Goal: Task Accomplishment & Management: Manage account settings

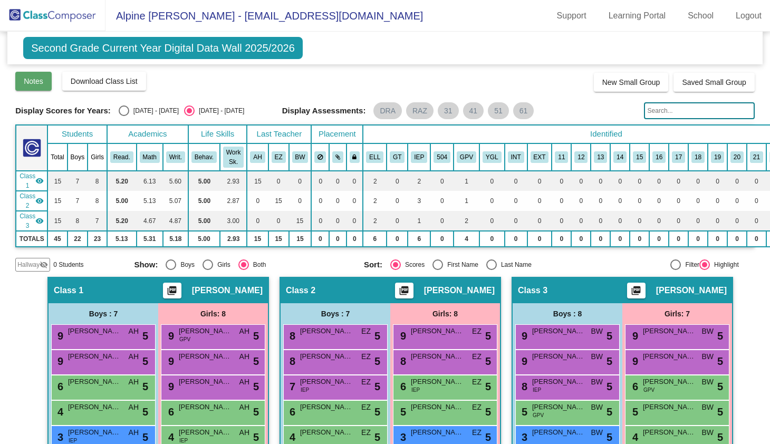
click at [32, 87] on button "Notes" at bounding box center [33, 81] width 36 height 19
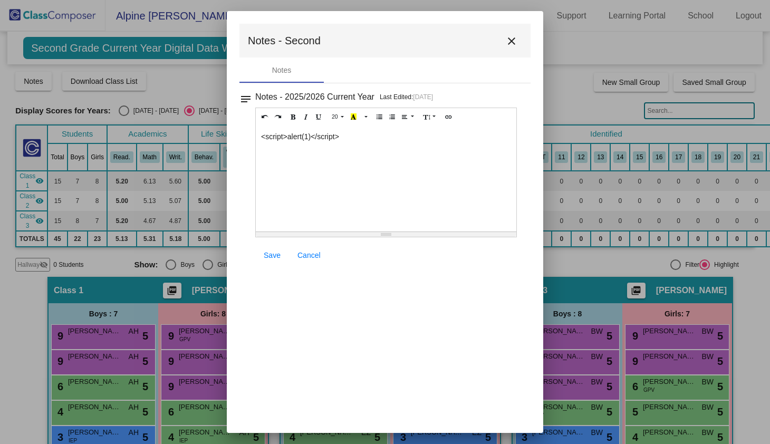
click at [315, 176] on div "<script>alert(1)</script>" at bounding box center [386, 179] width 261 height 106
click at [265, 257] on span "Save" at bounding box center [272, 255] width 17 height 8
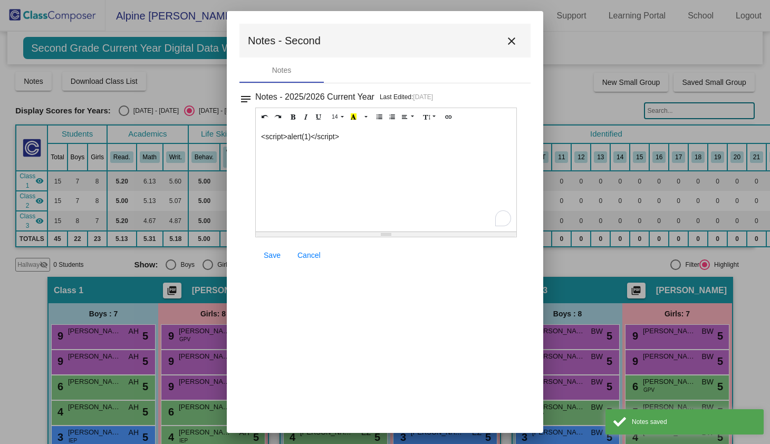
click at [265, 257] on span "Save" at bounding box center [272, 255] width 17 height 8
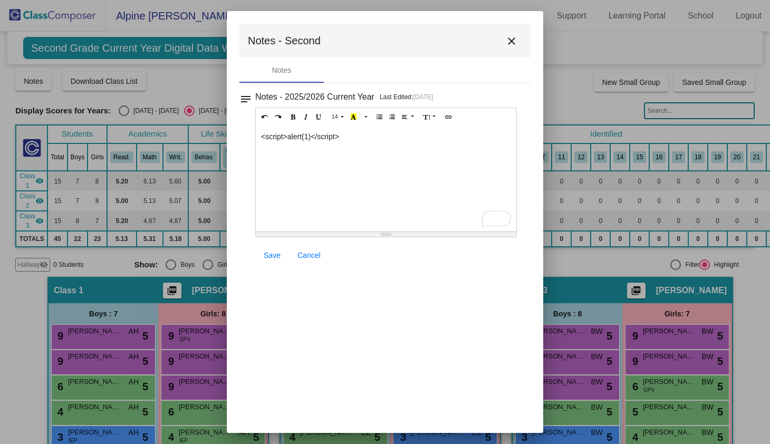
click at [265, 257] on span "Save" at bounding box center [272, 255] width 17 height 8
click at [513, 40] on mat-icon "close" at bounding box center [511, 41] width 13 height 13
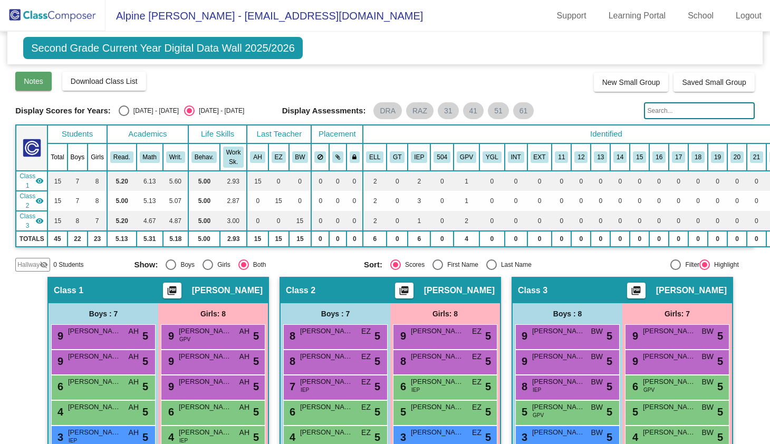
click at [47, 85] on button "Notes" at bounding box center [33, 81] width 36 height 19
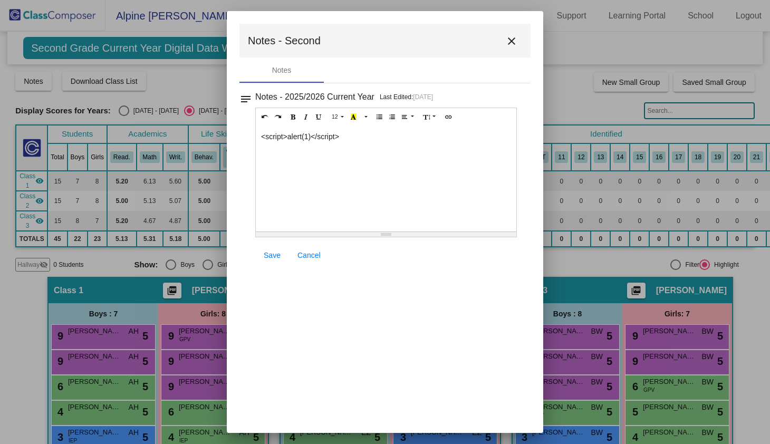
click at [254, 99] on div "notes Notes - 2025/2026 Current Year Last Edited: [DATE] 12 8 9 10 11 12 14 18 …" at bounding box center [384, 179] width 291 height 178
click at [308, 258] on span "Cancel" at bounding box center [309, 255] width 23 height 8
click at [515, 40] on mat-icon "close" at bounding box center [511, 41] width 13 height 13
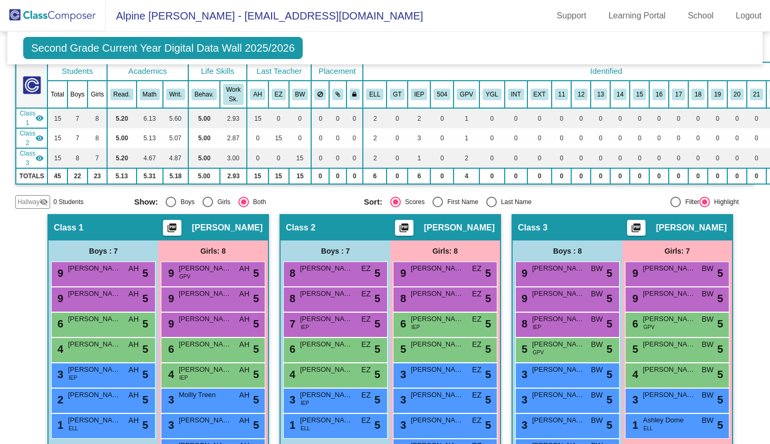
scroll to position [104, 0]
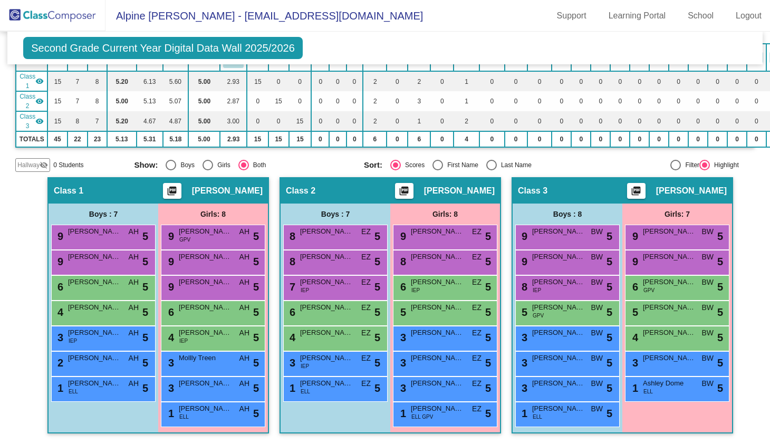
click at [287, 50] on span "Second Grade Current Year Digital Data Wall 2025/2026" at bounding box center [163, 48] width 280 height 22
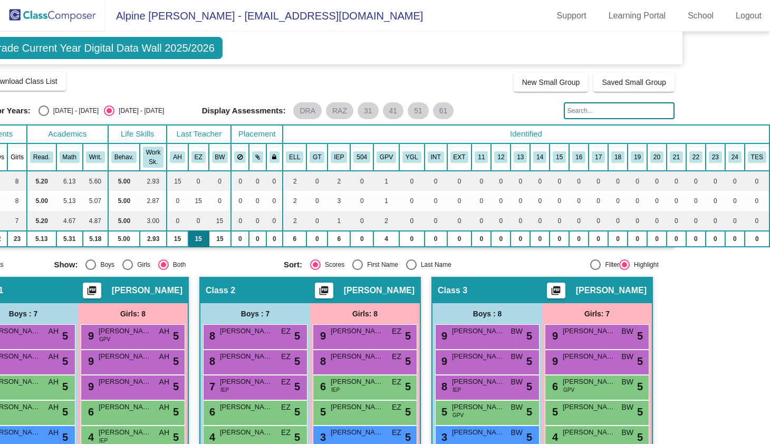
scroll to position [0, 0]
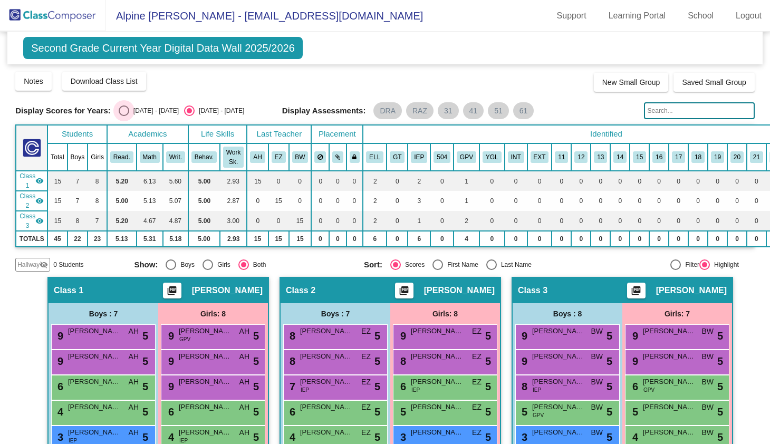
click at [126, 110] on div "Select an option" at bounding box center [124, 111] width 11 height 11
click at [124, 116] on input "[DATE] - [DATE]" at bounding box center [123, 116] width 1 height 1
radio input "true"
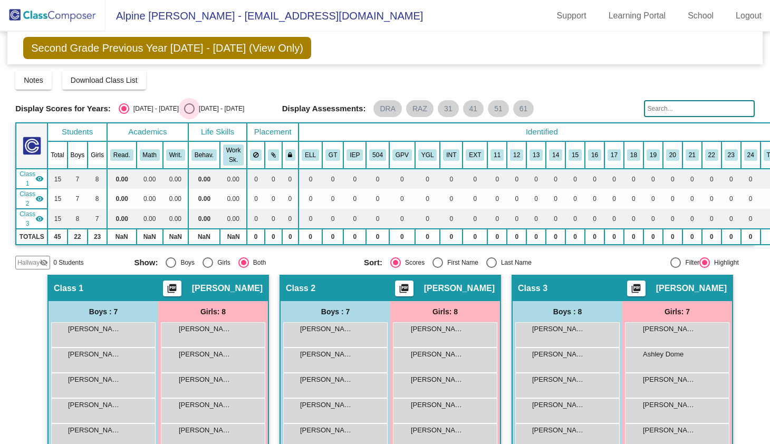
click at [184, 103] on div "Select an option" at bounding box center [189, 108] width 11 height 11
click at [189, 114] on input "[DATE] - [DATE]" at bounding box center [189, 114] width 1 height 1
radio input "true"
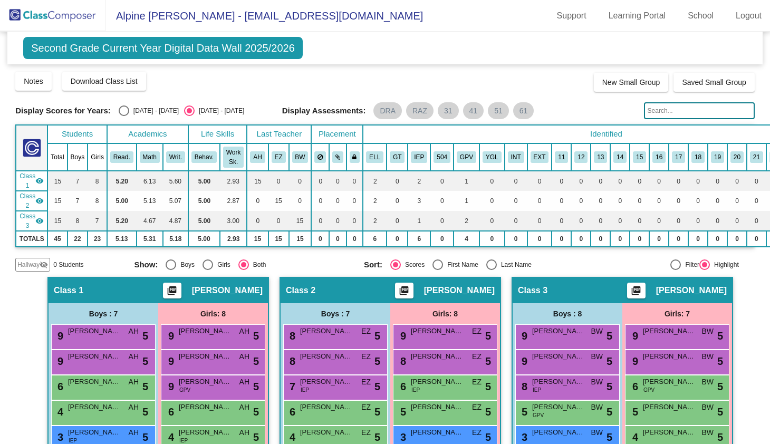
click at [218, 50] on span "Second Grade Current Year Digital Data Wall 2025/2026" at bounding box center [163, 48] width 280 height 22
click at [627, 21] on link "Learning Portal" at bounding box center [637, 15] width 74 height 17
click at [685, 15] on link "School" at bounding box center [700, 15] width 43 height 17
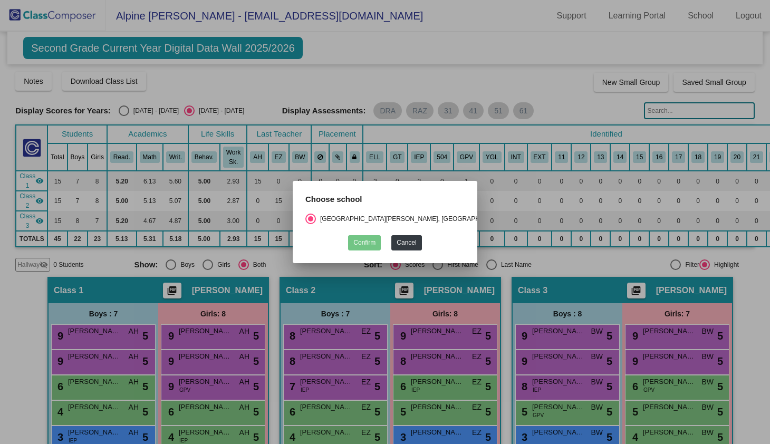
click at [396, 210] on div "Choose school" at bounding box center [385, 204] width 175 height 20
click at [396, 214] on div "[GEOGRAPHIC_DATA][PERSON_NAME], [GEOGRAPHIC_DATA] No. Re2" at bounding box center [424, 218] width 217 height 9
click at [311, 224] on input "[GEOGRAPHIC_DATA][PERSON_NAME], [GEOGRAPHIC_DATA] No. Re2" at bounding box center [310, 224] width 1 height 1
click at [409, 239] on button "Cancel" at bounding box center [406, 242] width 30 height 15
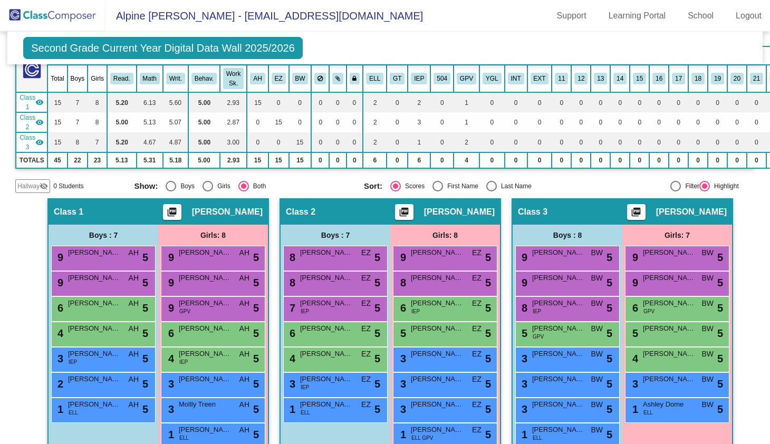
scroll to position [104, 0]
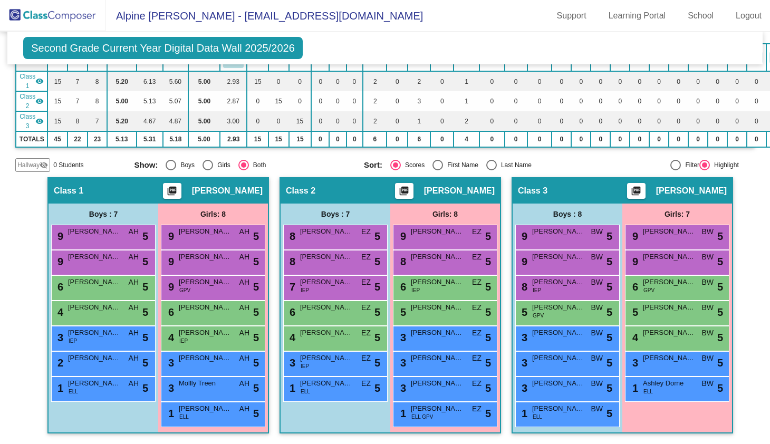
click at [42, 164] on mat-icon "visibility_off" at bounding box center [44, 165] width 8 height 8
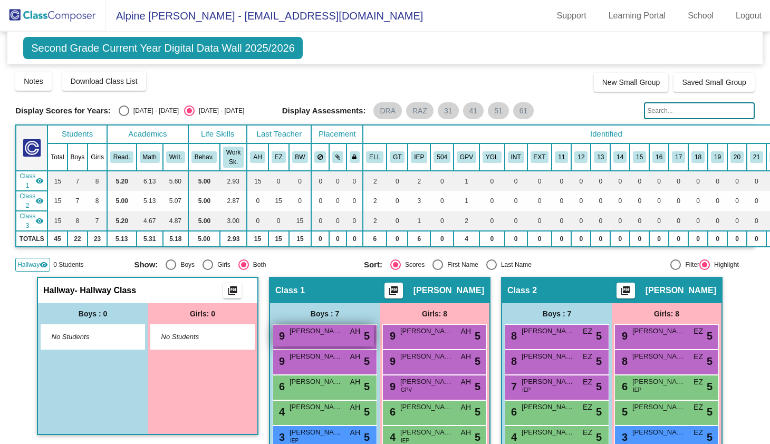
scroll to position [0, 0]
click at [45, 80] on button "Notes" at bounding box center [33, 81] width 36 height 19
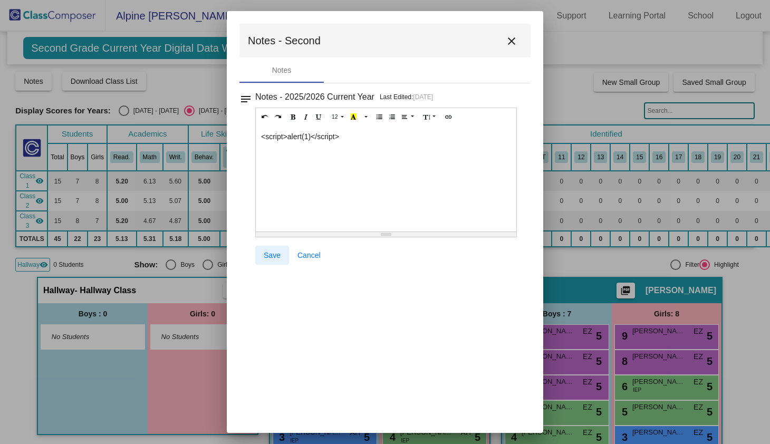
click at [280, 261] on link "Save" at bounding box center [272, 255] width 34 height 19
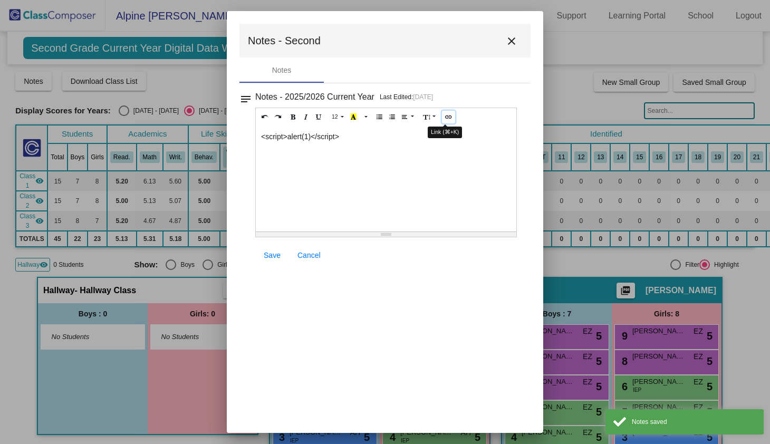
click at [446, 120] on icon "Link (⌘+K)" at bounding box center [449, 116] width 6 height 6
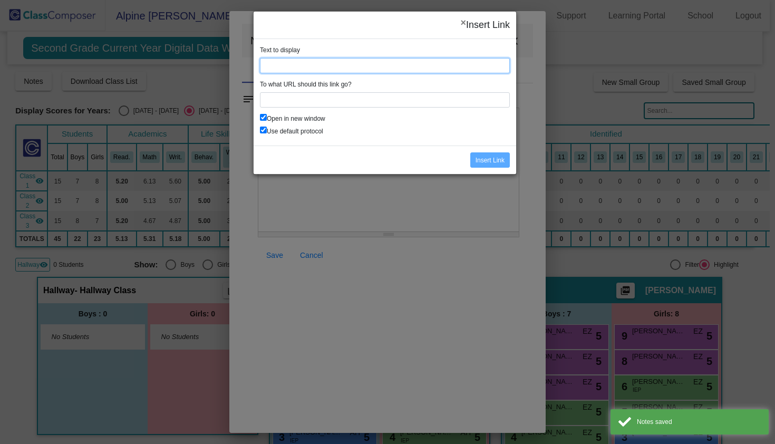
click at [403, 67] on input "Text to display" at bounding box center [385, 65] width 250 height 15
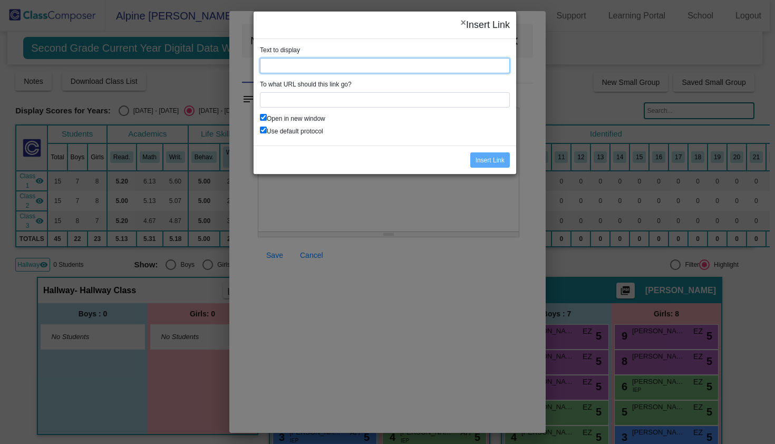
paste input "[URL][DOMAIN_NAME]"
type input "[URL][DOMAIN_NAME]"
click at [330, 90] on div "To what URL should this link go?" at bounding box center [385, 94] width 250 height 28
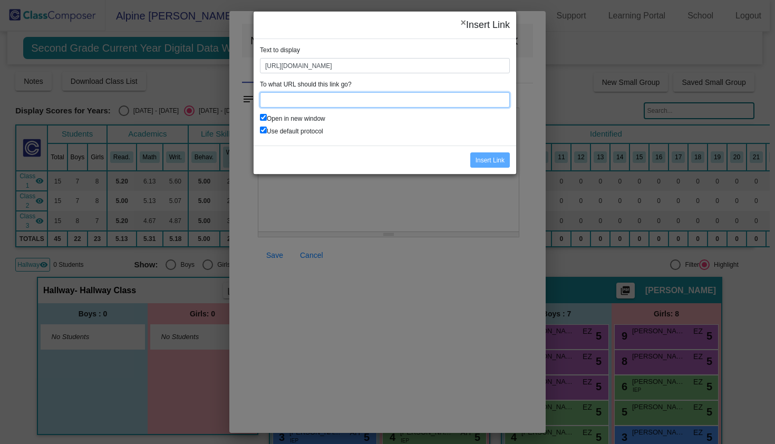
click at [329, 98] on input "To what URL should this link go?" at bounding box center [385, 99] width 250 height 15
paste input "[URL][DOMAIN_NAME]"
type input "[URL][DOMAIN_NAME]"
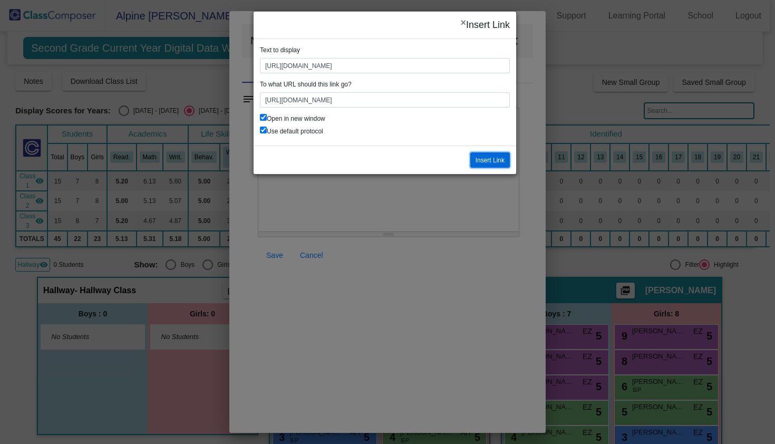
click at [483, 156] on input "Insert Link" at bounding box center [491, 159] width 40 height 15
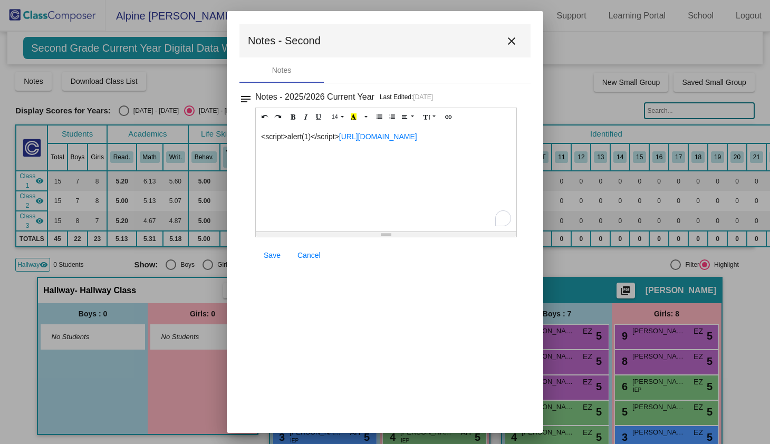
click at [430, 166] on div "<script>alert(1)</script> [URL][DOMAIN_NAME]" at bounding box center [386, 179] width 261 height 106
click at [274, 263] on link "Save" at bounding box center [272, 255] width 34 height 19
click at [260, 264] on link "Save" at bounding box center [272, 255] width 34 height 19
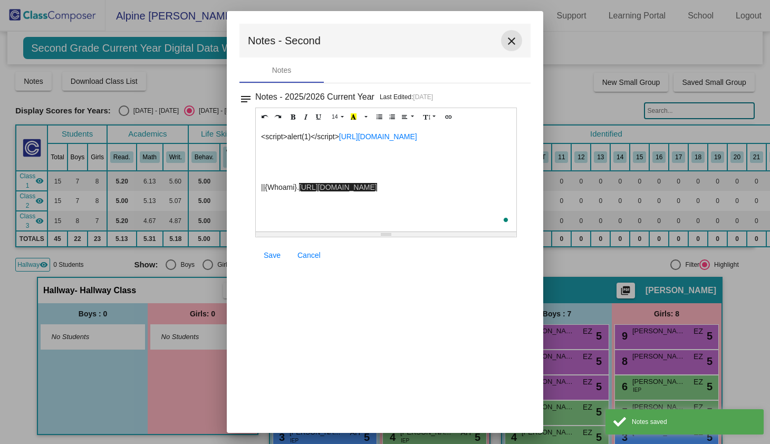
click at [511, 44] on mat-icon "close" at bounding box center [511, 41] width 13 height 13
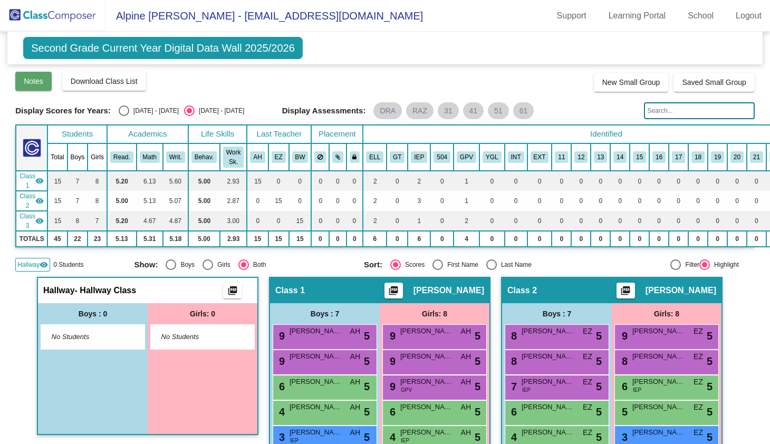
click at [35, 79] on span "Notes" at bounding box center [34, 81] width 20 height 8
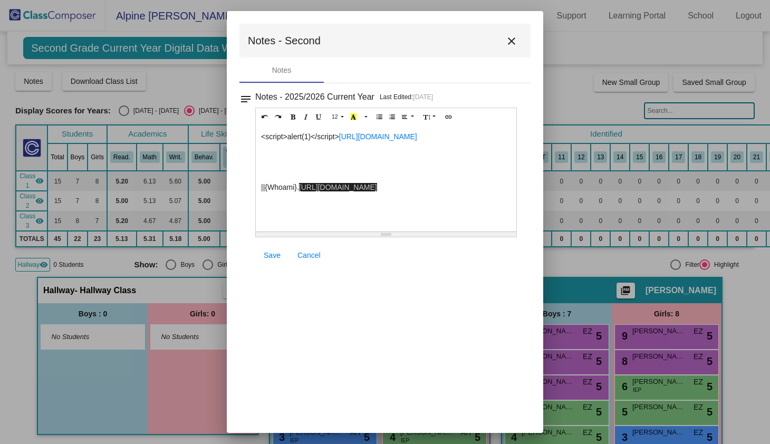
click at [404, 264] on div "Save Cancel" at bounding box center [386, 255] width 262 height 19
click at [508, 45] on mat-icon "close" at bounding box center [511, 41] width 13 height 13
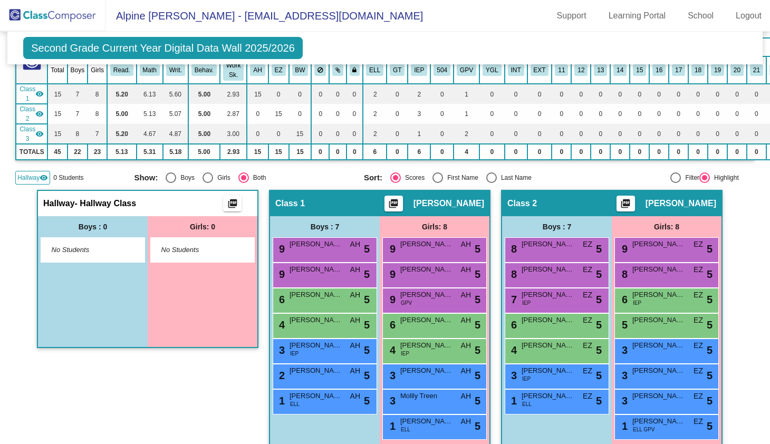
scroll to position [36, 0]
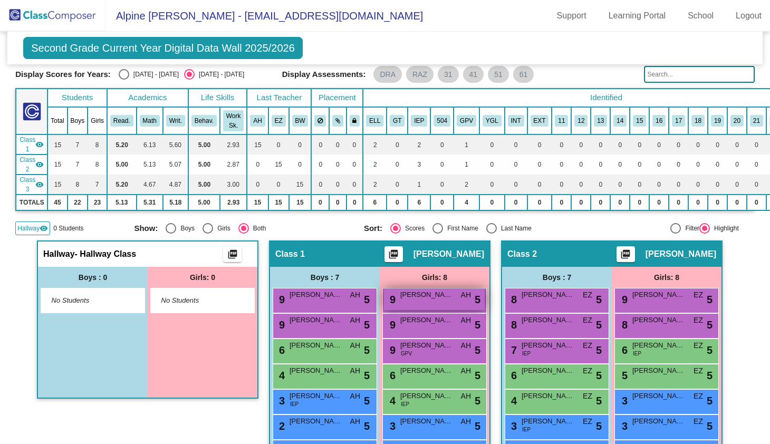
click at [432, 300] on span "[PERSON_NAME]" at bounding box center [426, 295] width 53 height 11
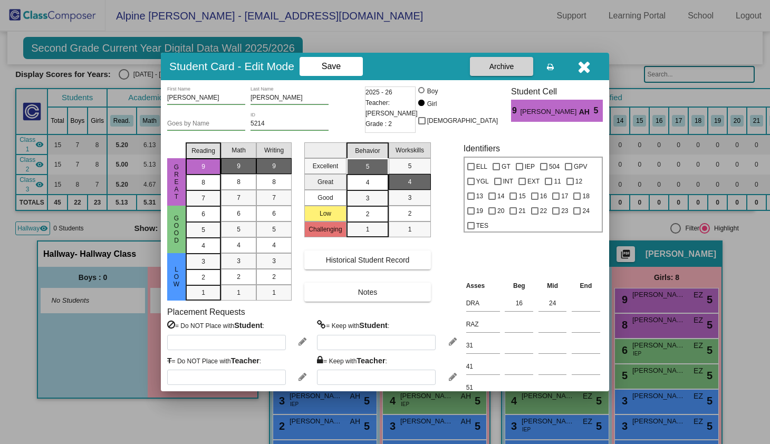
scroll to position [28, 0]
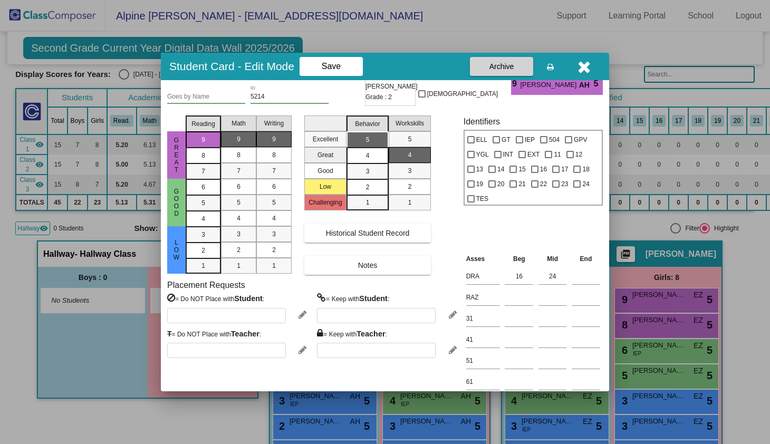
click at [302, 312] on icon at bounding box center [303, 314] width 8 height 9
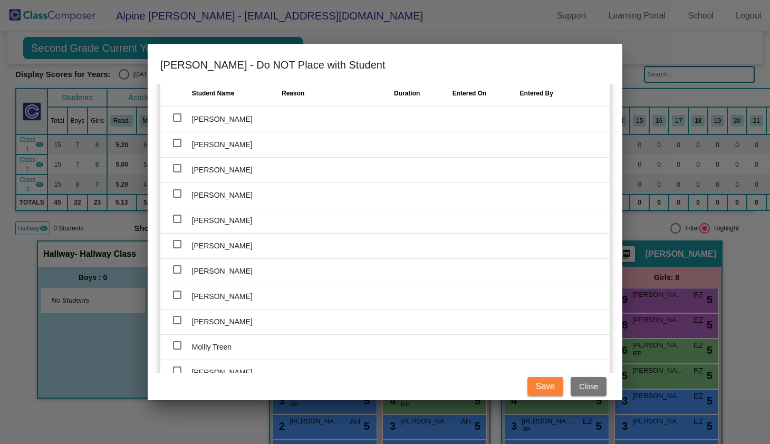
scroll to position [618, 0]
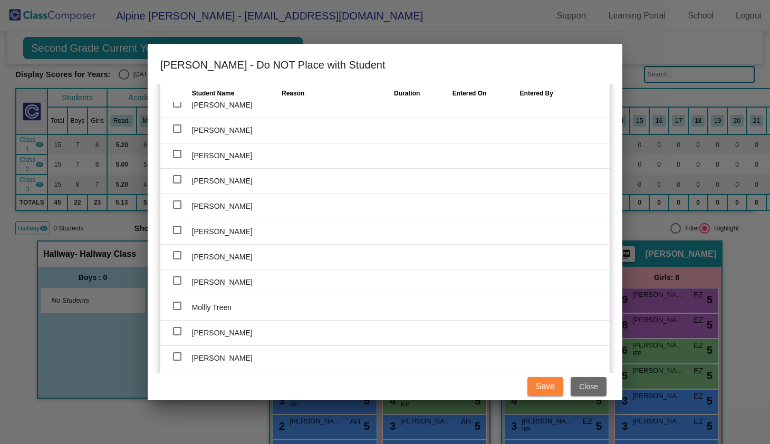
click at [591, 389] on span "Close" at bounding box center [588, 386] width 19 height 8
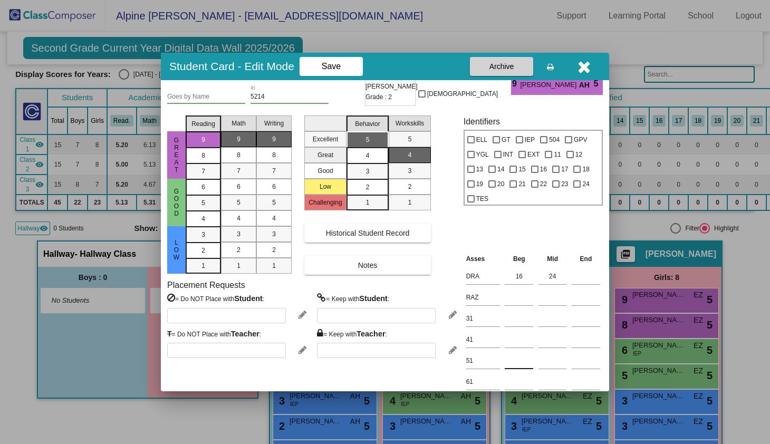
scroll to position [0, 0]
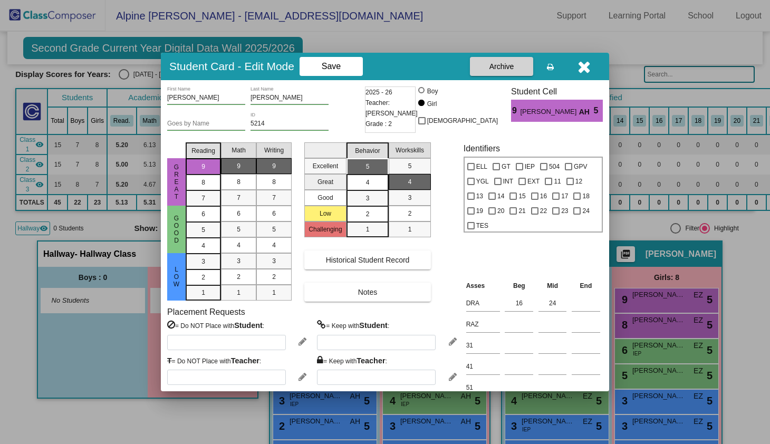
click at [513, 72] on button "Archive" at bounding box center [501, 66] width 63 height 19
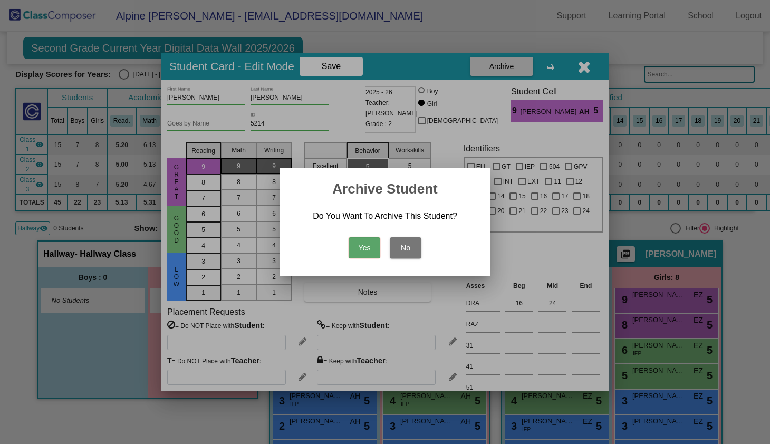
click at [359, 258] on div "Yes No" at bounding box center [385, 245] width 186 height 37
click at [409, 255] on button "No" at bounding box center [406, 247] width 32 height 21
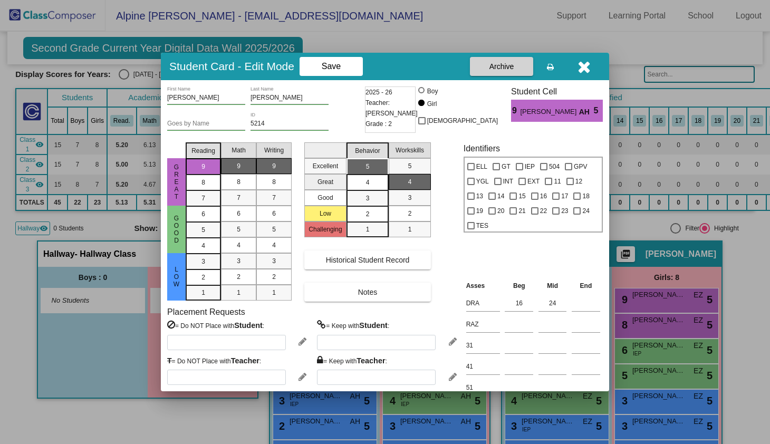
click at [545, 72] on button at bounding box center [550, 66] width 34 height 19
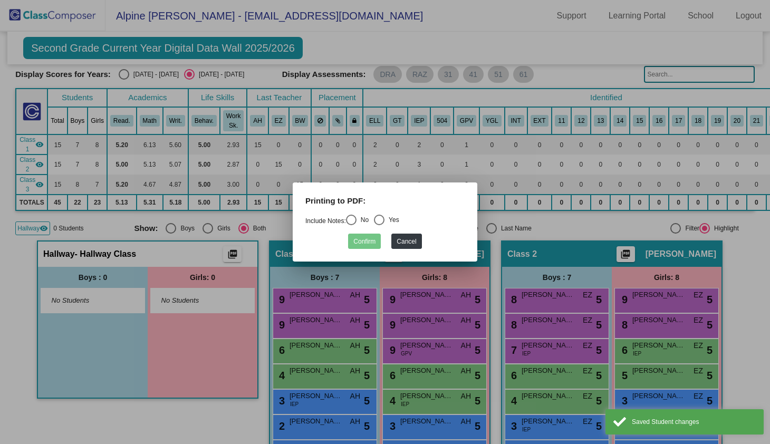
click at [357, 219] on div "Select an option" at bounding box center [351, 220] width 11 height 11
click at [351, 225] on input "No" at bounding box center [351, 225] width 1 height 1
radio input "true"
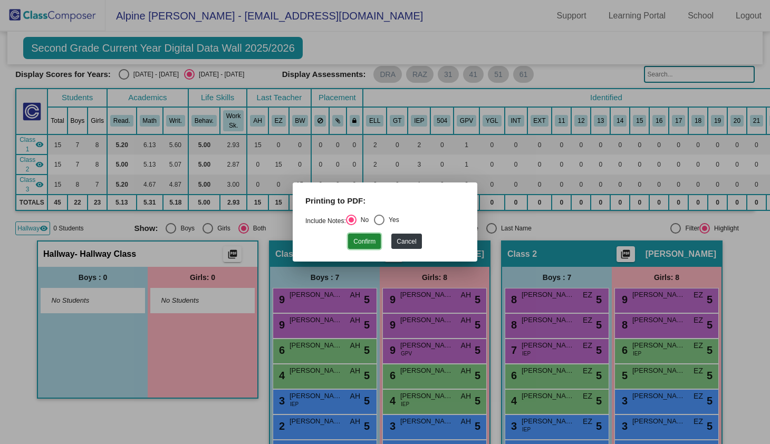
click at [367, 247] on button "Confirm" at bounding box center [364, 241] width 33 height 15
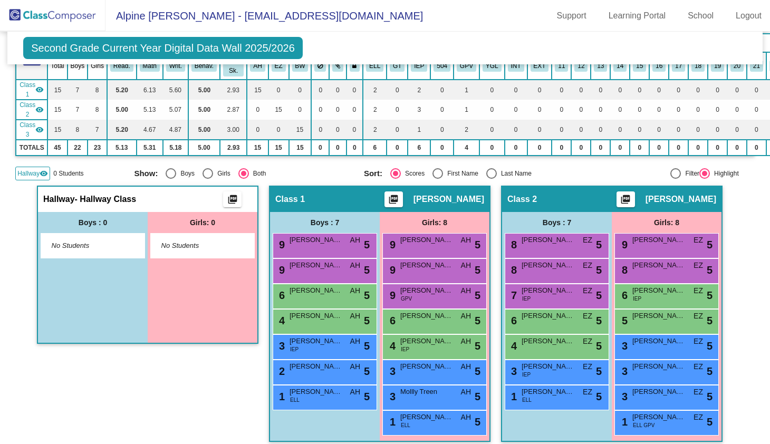
scroll to position [78, 0]
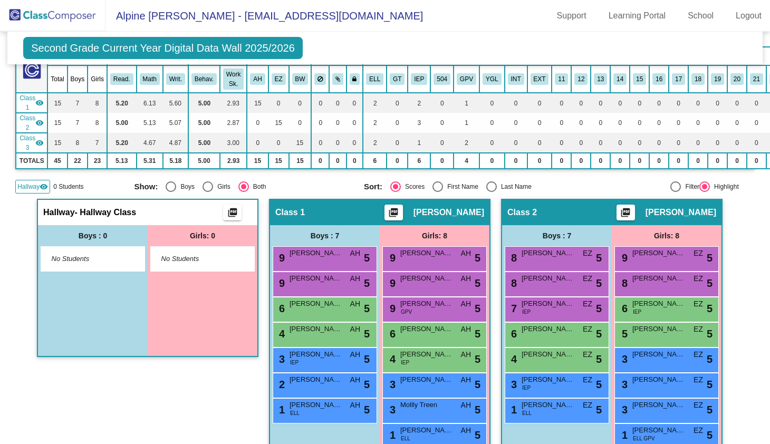
click at [428, 270] on div "9 [PERSON_NAME] AH lock do_not_disturb_alt 5" at bounding box center [434, 258] width 104 height 25
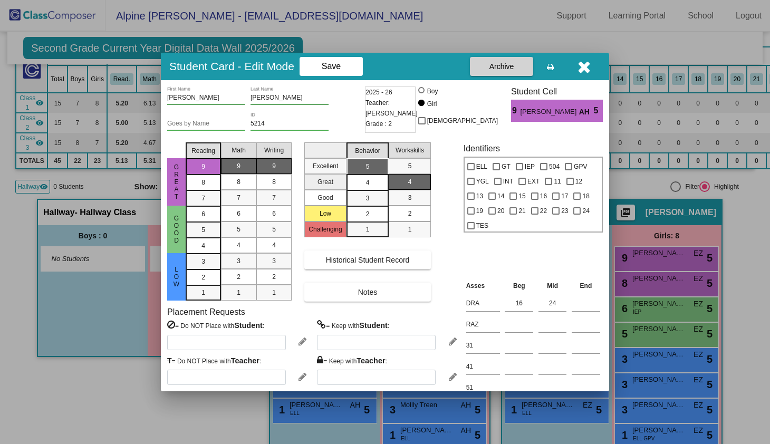
click at [207, 126] on input "Goes by Name" at bounding box center [206, 123] width 78 height 7
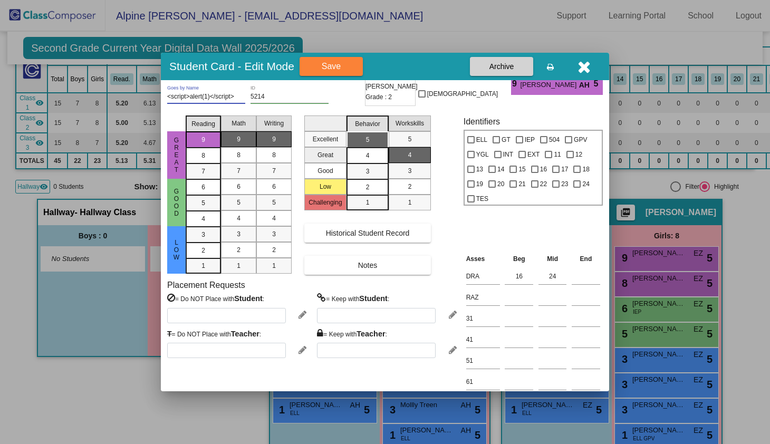
type input "<script>alert(1)</script>"
click at [272, 366] on mat-dialog-container "Student Card - Edit Mode Save Archive [PERSON_NAME] First Name [PERSON_NAME] La…" at bounding box center [385, 222] width 448 height 339
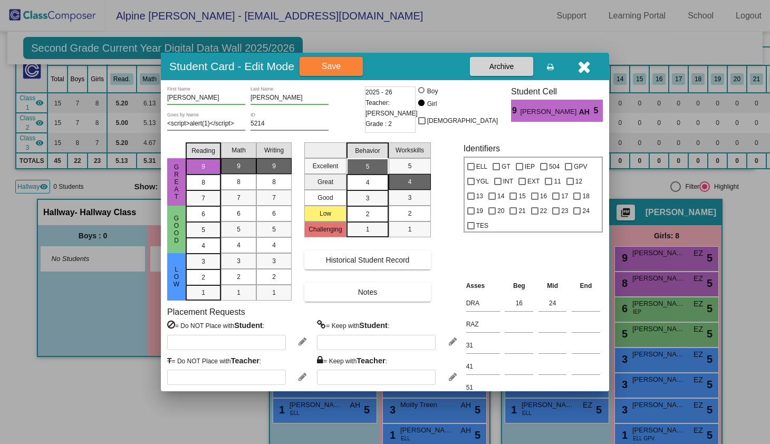
click at [341, 70] on span "Save" at bounding box center [331, 66] width 19 height 9
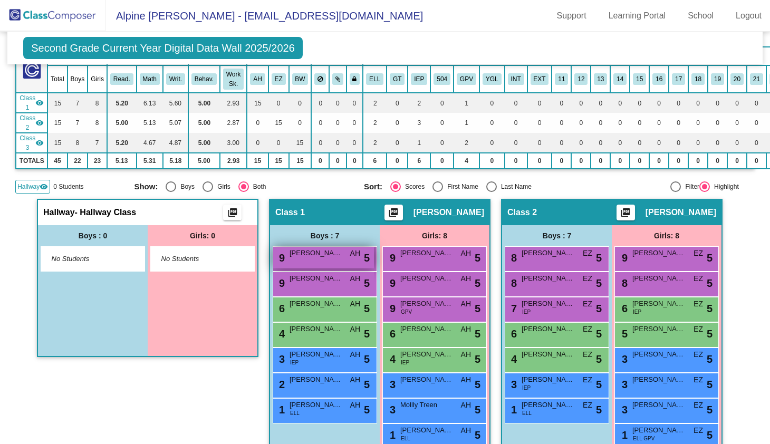
click at [310, 258] on div "9 [PERSON_NAME] AH lock do_not_disturb_alt 5" at bounding box center [323, 258] width 101 height 22
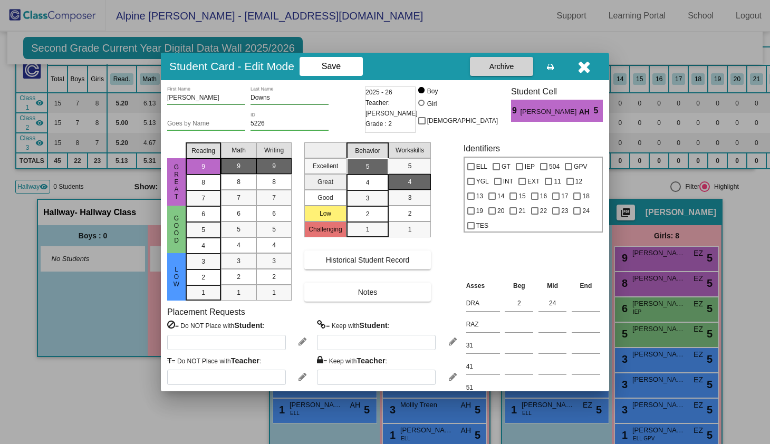
click at [580, 69] on icon "button" at bounding box center [584, 67] width 13 height 17
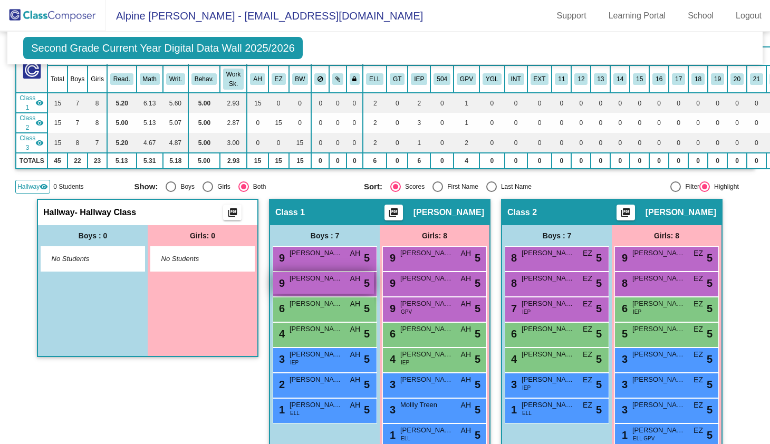
click at [336, 285] on div "9 [PERSON_NAME] AH lock do_not_disturb_alt 5" at bounding box center [323, 283] width 101 height 22
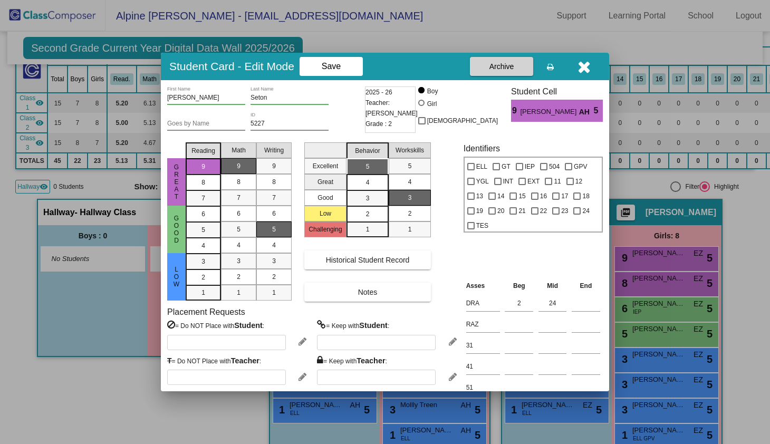
click at [581, 67] on icon "button" at bounding box center [584, 67] width 13 height 17
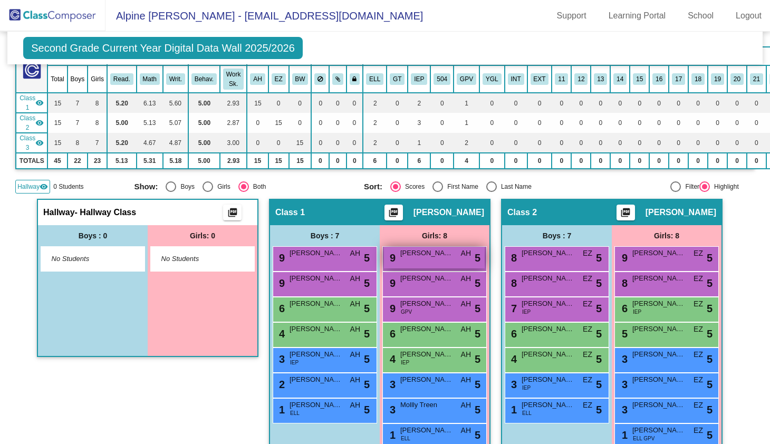
click at [409, 267] on div "9 [PERSON_NAME] AH lock do_not_disturb_alt 5" at bounding box center [434, 258] width 101 height 22
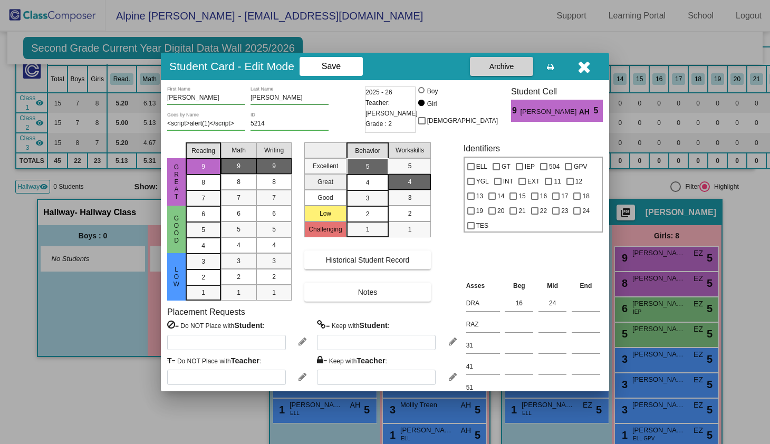
click at [539, 69] on button at bounding box center [550, 66] width 34 height 19
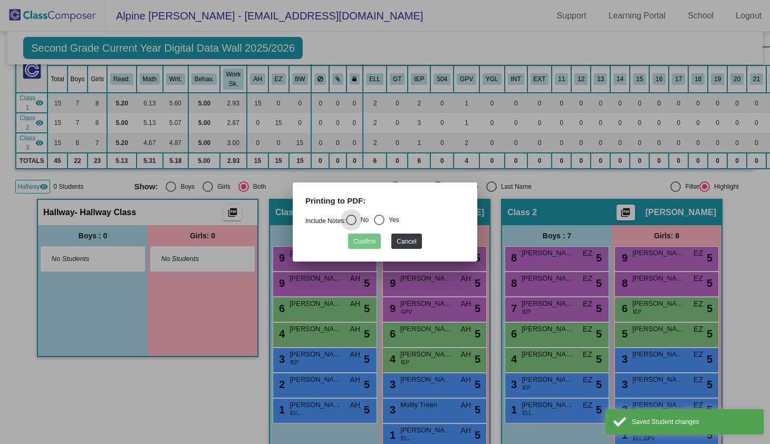
click at [383, 218] on div "Select an option" at bounding box center [379, 220] width 11 height 11
click at [379, 225] on input "Yes" at bounding box center [379, 225] width 1 height 1
radio input "true"
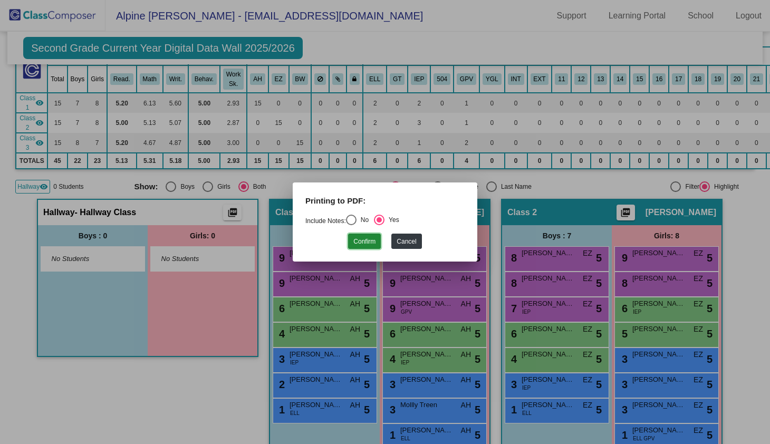
click at [369, 238] on button "Confirm" at bounding box center [364, 241] width 33 height 15
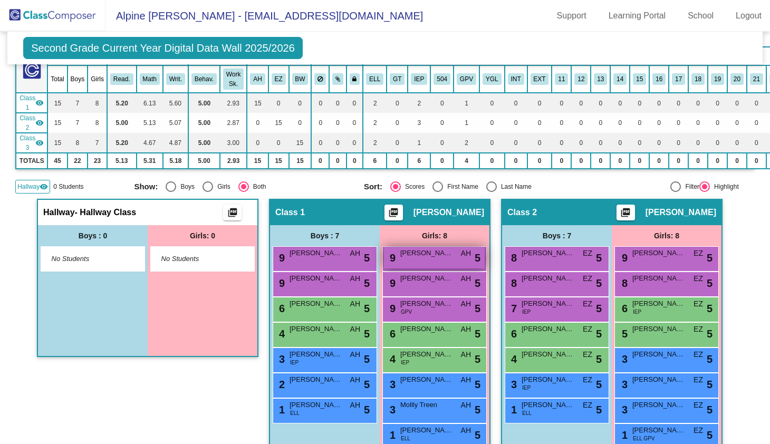
click at [418, 258] on span "[PERSON_NAME]" at bounding box center [426, 253] width 53 height 11
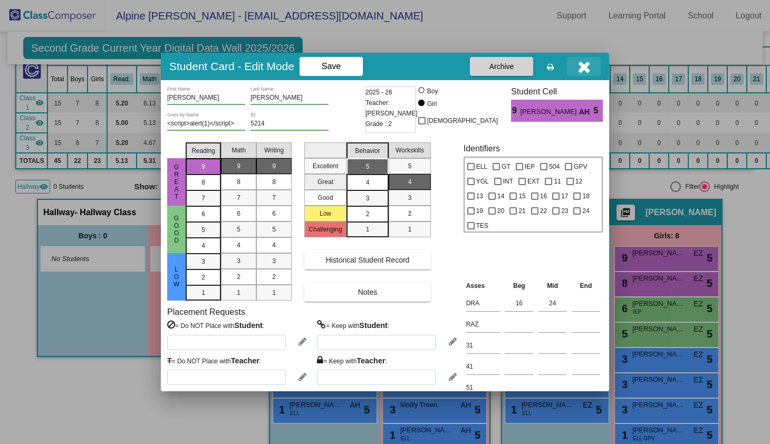
click at [578, 73] on icon "button" at bounding box center [584, 67] width 13 height 17
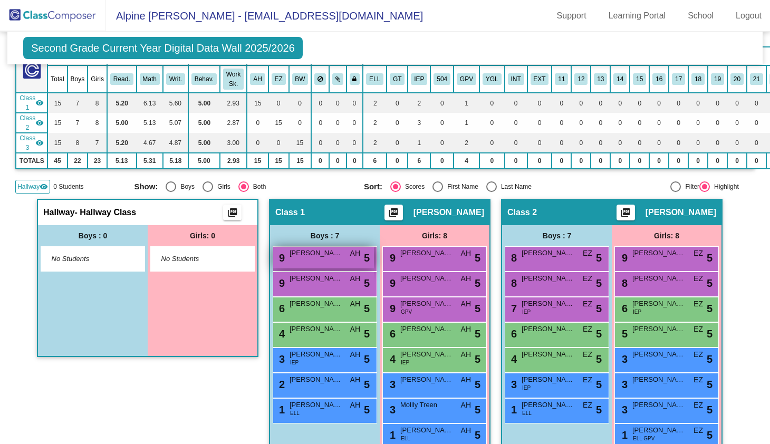
click at [330, 266] on div "9 [PERSON_NAME] AH lock do_not_disturb_alt 5" at bounding box center [323, 258] width 101 height 22
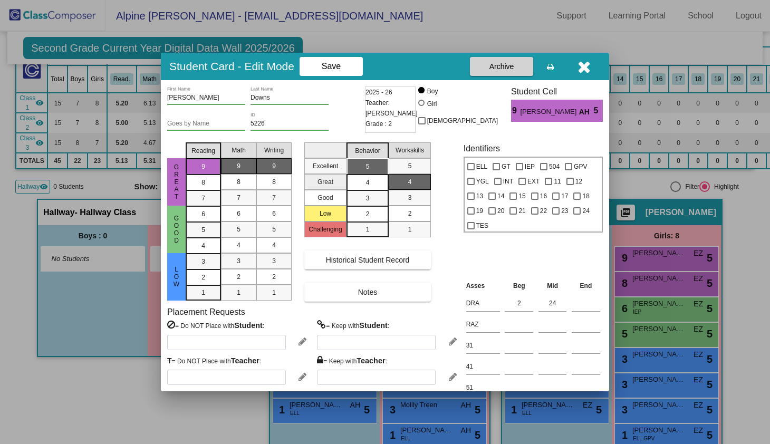
scroll to position [28, 0]
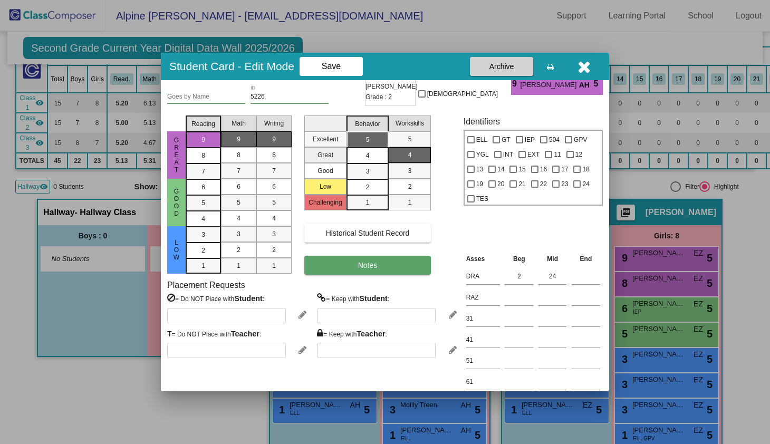
click at [377, 271] on button "Notes" at bounding box center [367, 265] width 127 height 19
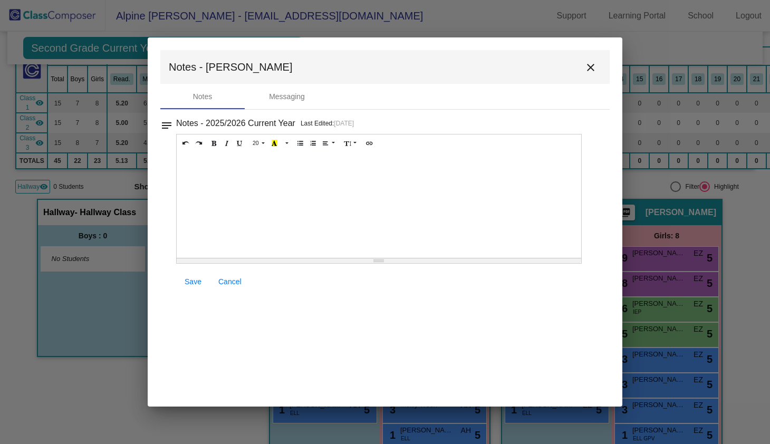
click at [235, 206] on div at bounding box center [379, 205] width 405 height 106
paste div "To enrich screen reader interactions, please activate Accessibility in Grammarl…"
click at [324, 244] on div "[URL][DOMAIN_NAME]" at bounding box center [379, 205] width 405 height 106
click at [180, 285] on link "Save" at bounding box center [193, 281] width 34 height 19
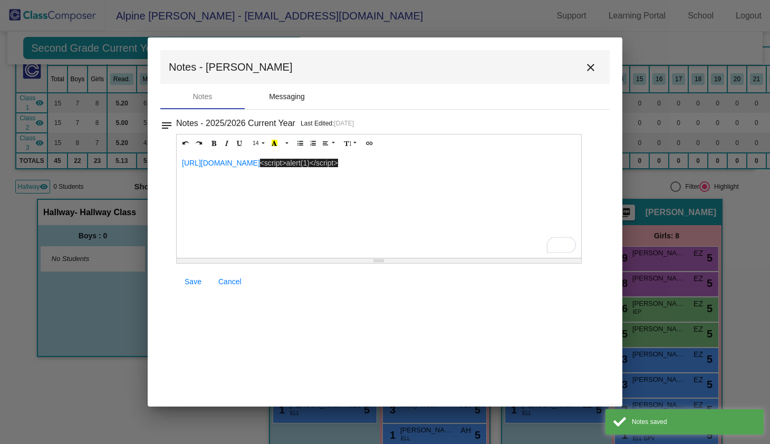
click at [281, 94] on div "Messaging" at bounding box center [287, 96] width 36 height 11
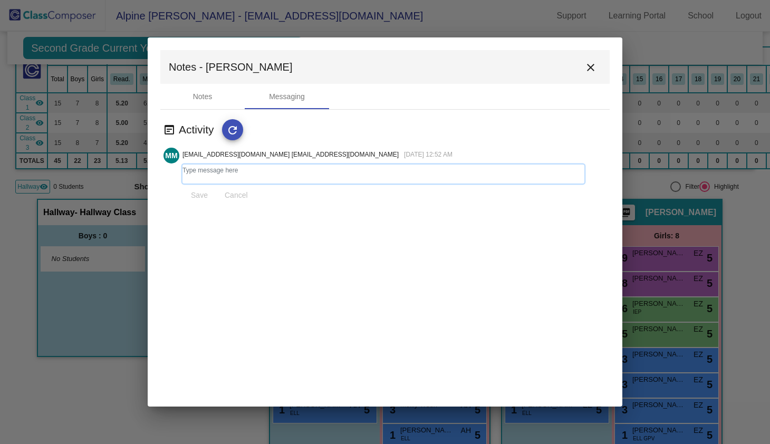
click at [202, 173] on textarea at bounding box center [384, 174] width 402 height 19
type textarea "<script>alert(1)</script>"
click at [202, 200] on link "Save" at bounding box center [200, 195] width 34 height 19
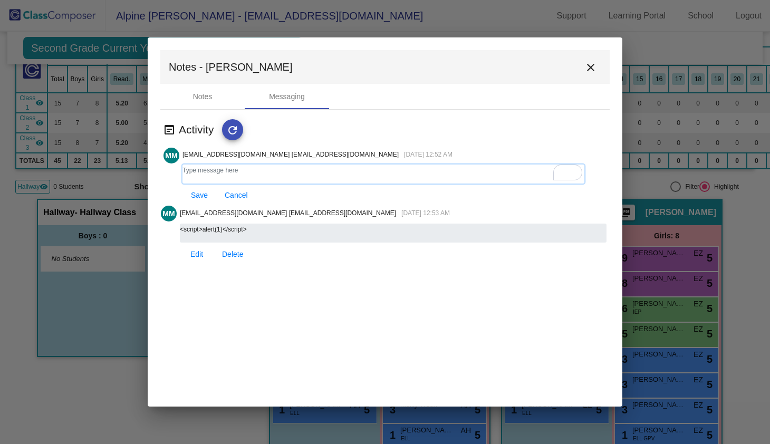
click at [221, 168] on textarea "To enrich screen reader interactions, please activate Accessibility in Grammarl…" at bounding box center [384, 174] width 402 height 19
click at [228, 222] on div "[EMAIL_ADDRESS][DOMAIN_NAME] [EMAIL_ADDRESS][DOMAIN_NAME] [DATE] 12:53 AM" at bounding box center [393, 216] width 427 height 17
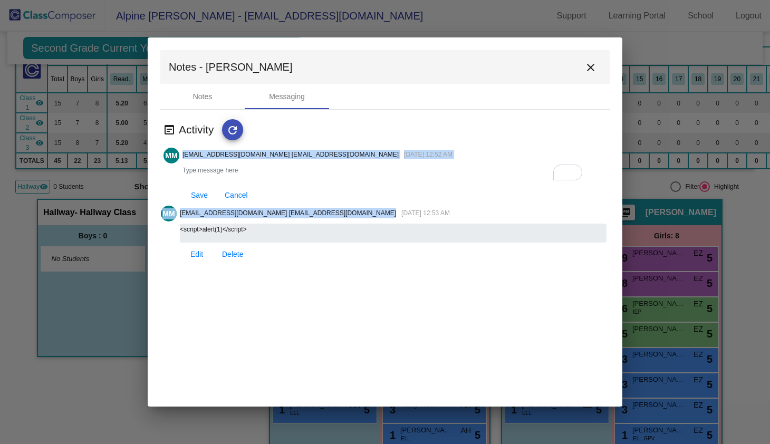
drag, startPoint x: 338, startPoint y: 212, endPoint x: 150, endPoint y: 206, distance: 187.9
click at [150, 206] on mat-dialog-container "Notes - [PERSON_NAME] close Notes Messaging wysiwyg Activity refresh MM [EMAIL_…" at bounding box center [385, 221] width 475 height 369
click at [213, 209] on p "[EMAIL_ADDRESS][DOMAIN_NAME] [EMAIL_ADDRESS][DOMAIN_NAME]" at bounding box center [288, 213] width 216 height 11
